Goal: Transaction & Acquisition: Purchase product/service

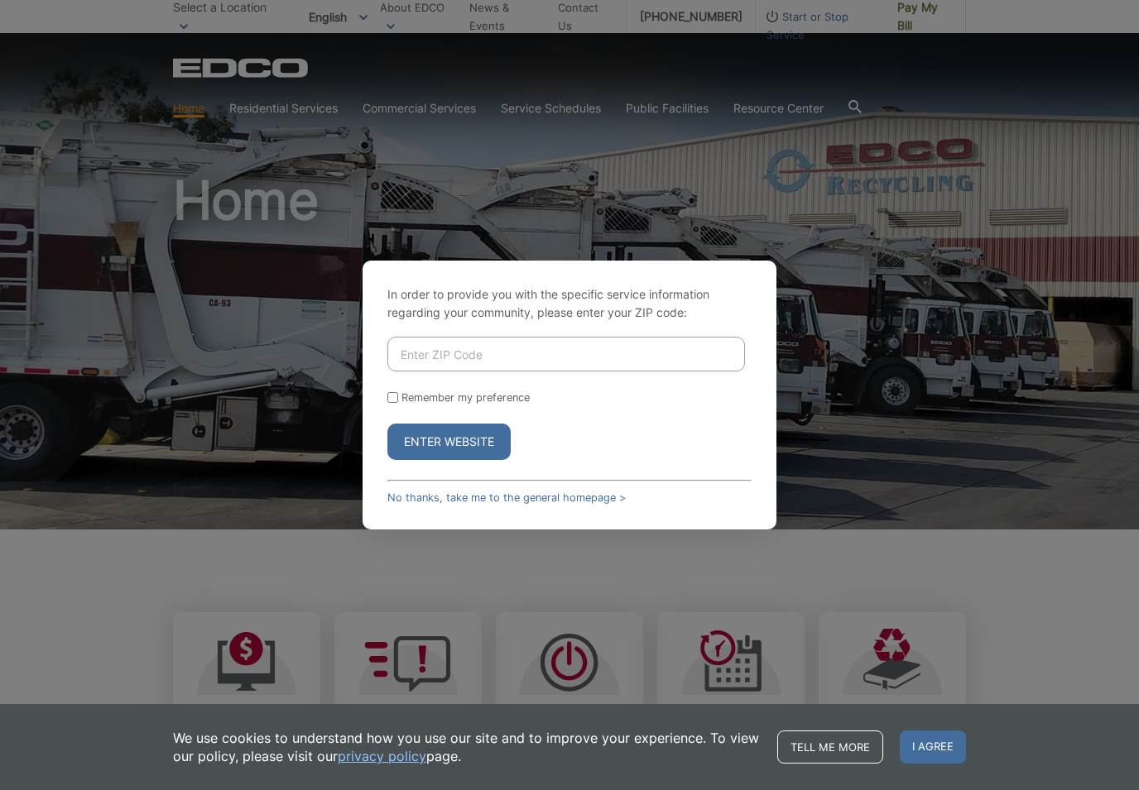
click at [519, 372] on input "Enter ZIP Code" at bounding box center [566, 354] width 358 height 35
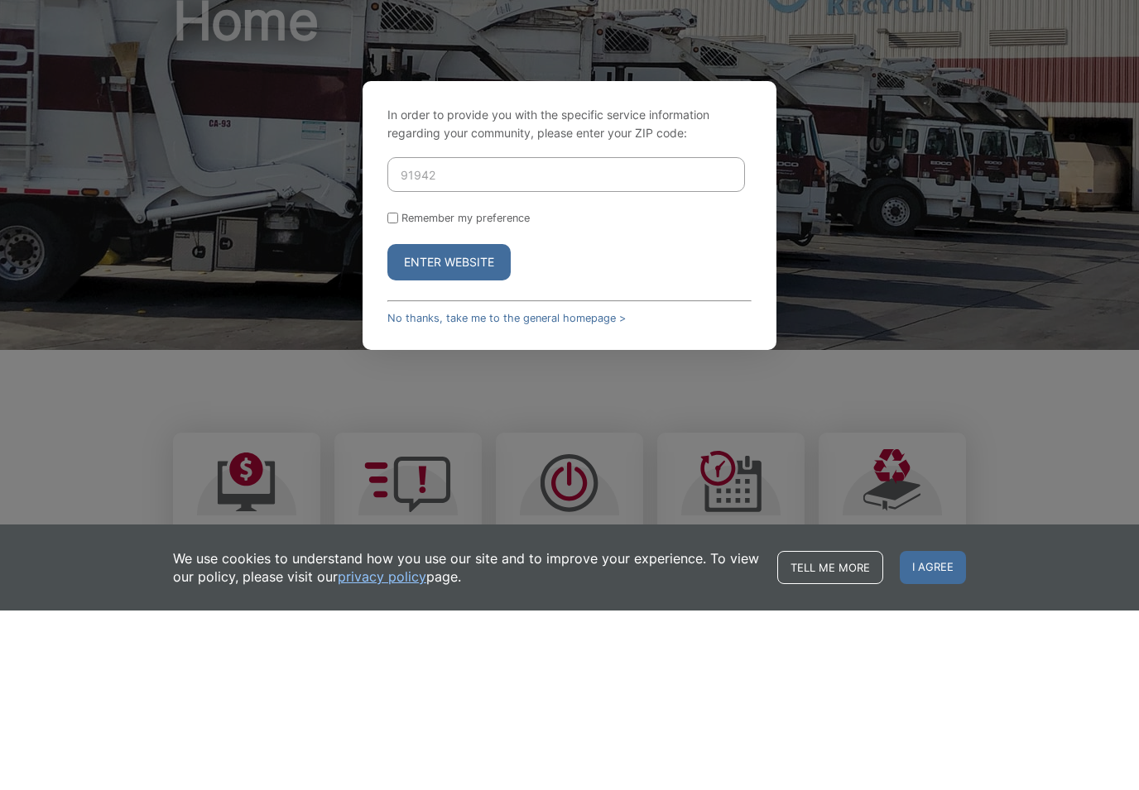
type input "91942"
click at [390, 392] on input "Remember my preference" at bounding box center [392, 397] width 11 height 11
checkbox input "true"
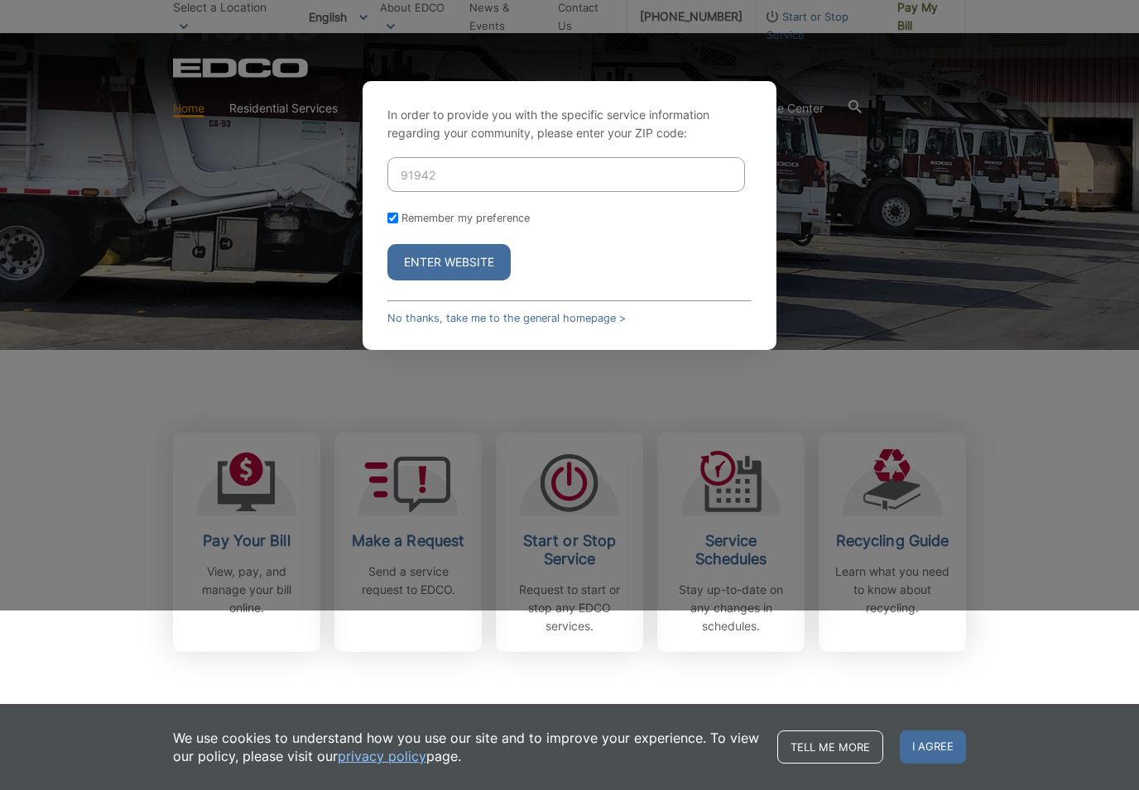
click at [468, 278] on button "Enter Website" at bounding box center [448, 262] width 123 height 36
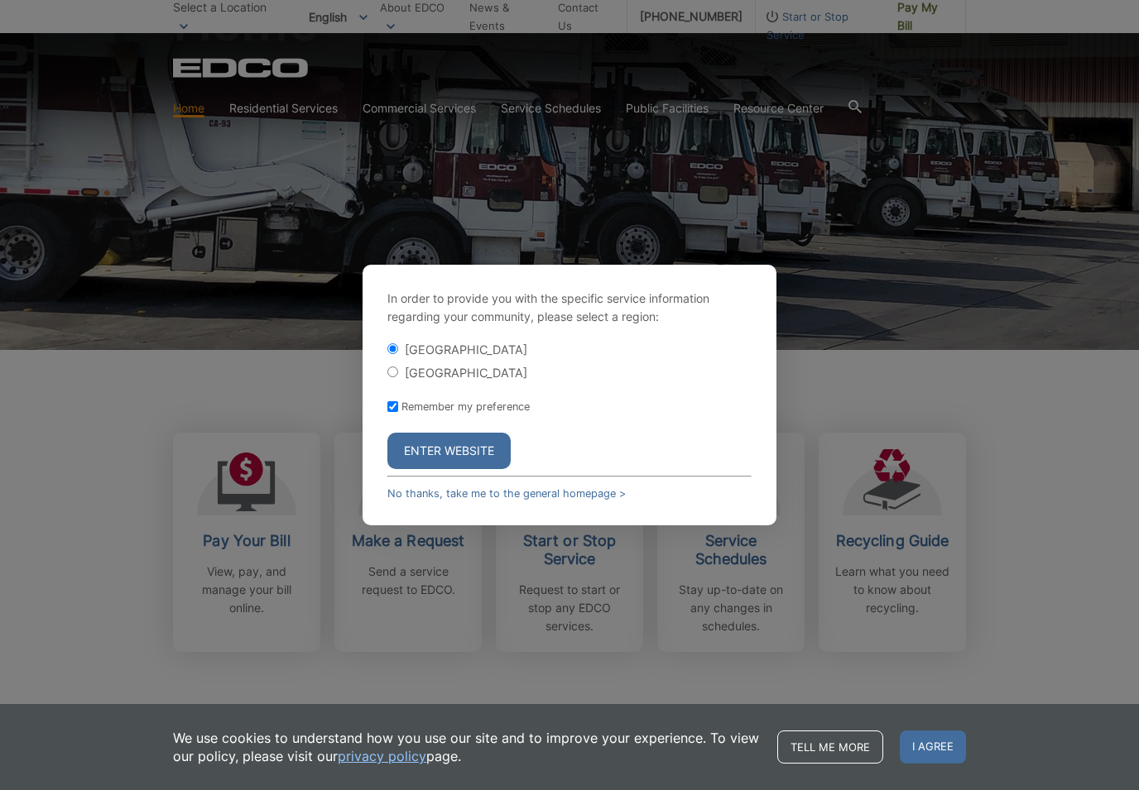
click at [468, 461] on button "Enter Website" at bounding box center [448, 451] width 123 height 36
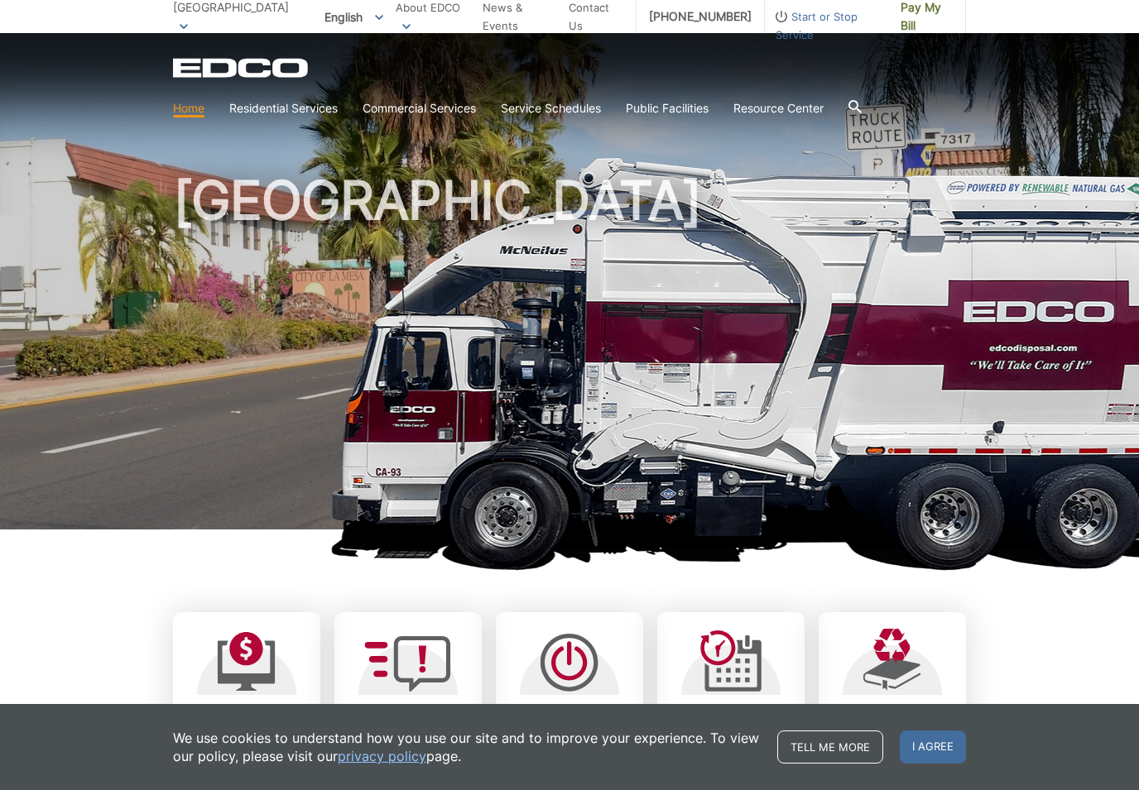
click at [925, 16] on span "Pay My Bill" at bounding box center [927, 16] width 52 height 36
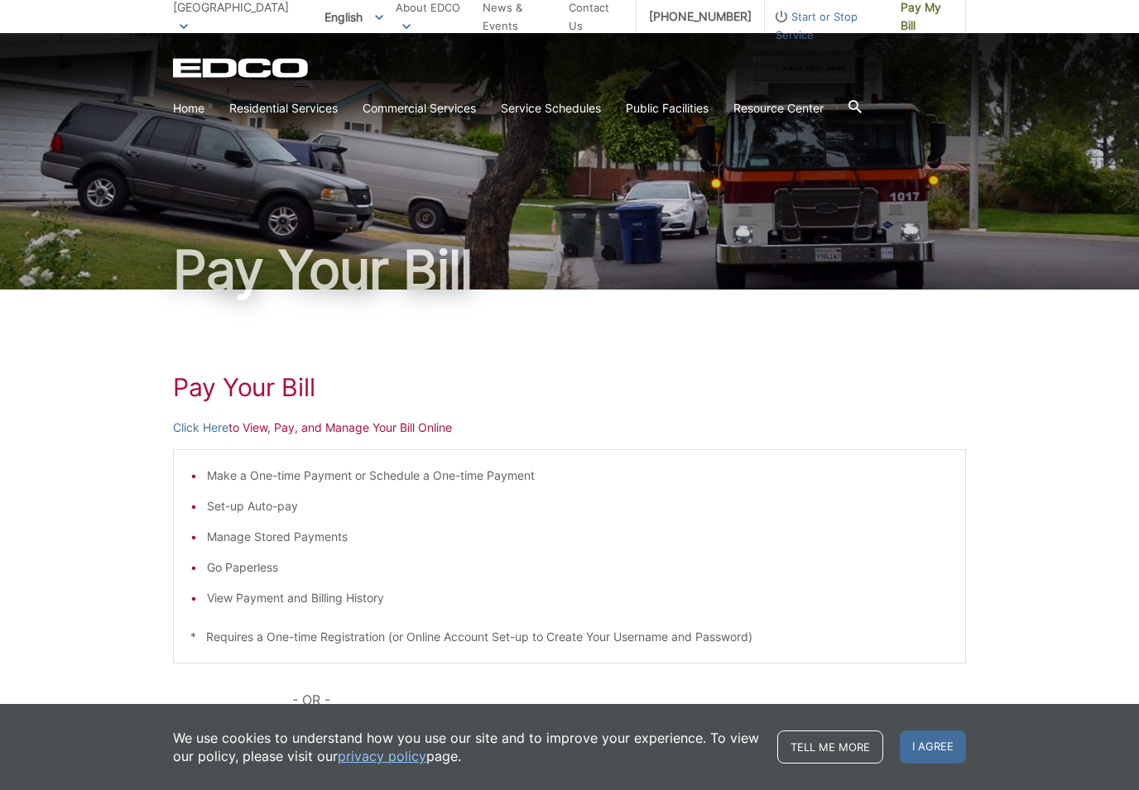
click at [205, 430] on link "Click Here" at bounding box center [200, 428] width 55 height 18
